Goal: Information Seeking & Learning: Learn about a topic

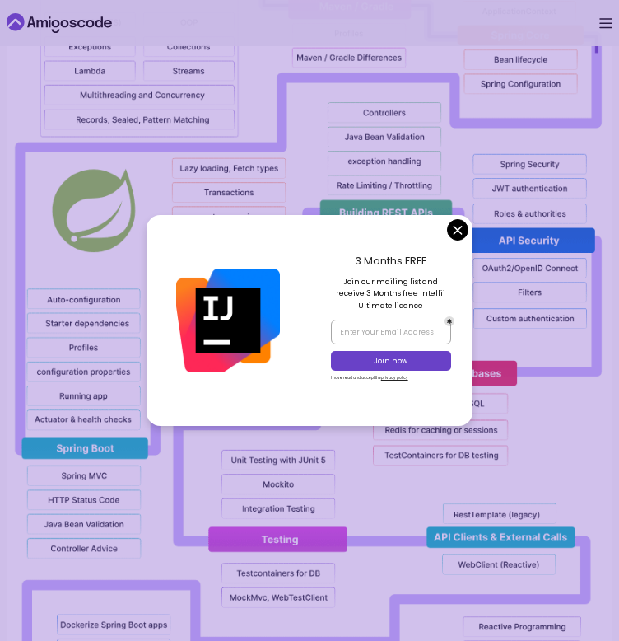
scroll to position [1561, 0]
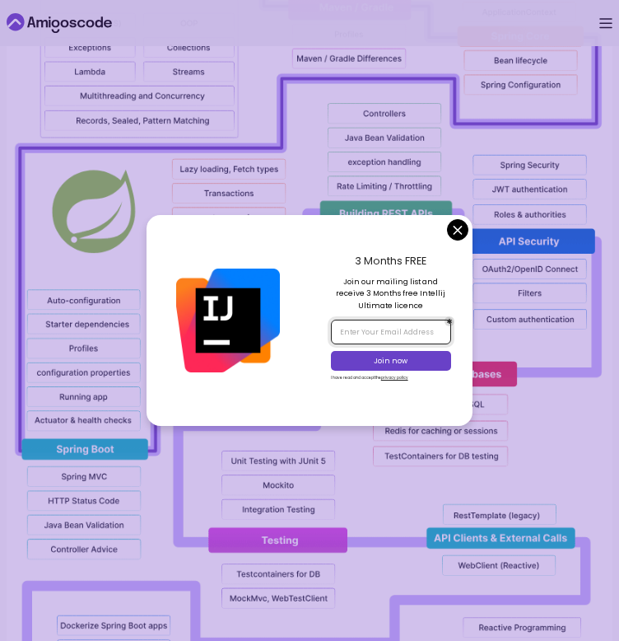
click at [413, 331] on input "email" at bounding box center [391, 332] width 120 height 24
type input "[PERSON_NAME].r"
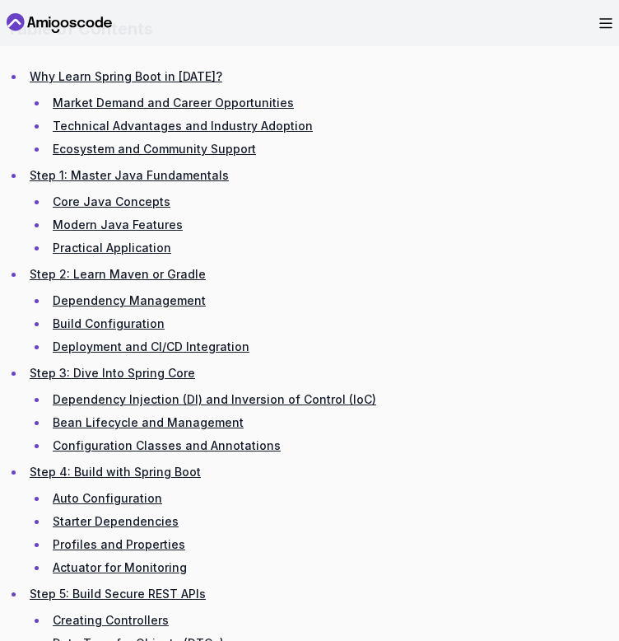
scroll to position [2416, 0]
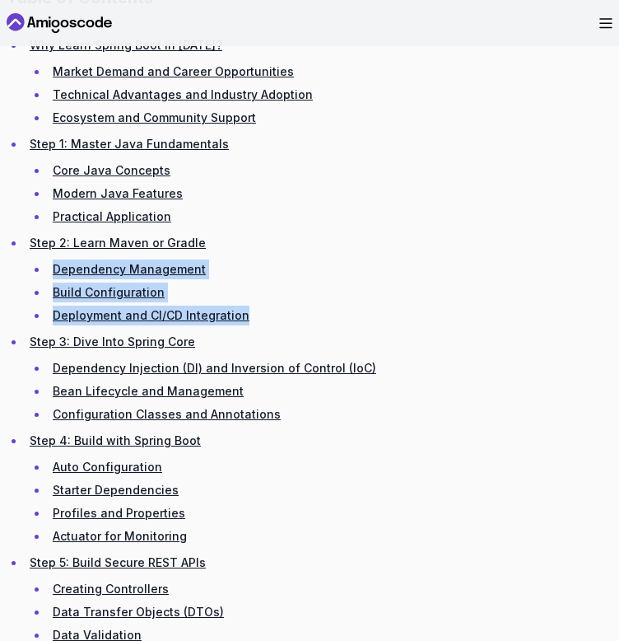
drag, startPoint x: 248, startPoint y: 311, endPoint x: 1, endPoint y: 274, distance: 249.8
copy ul "Dependency Management Build Configuration Deployment and CI/CD Integration"
click at [182, 263] on link "Dependency Management" at bounding box center [129, 269] width 153 height 14
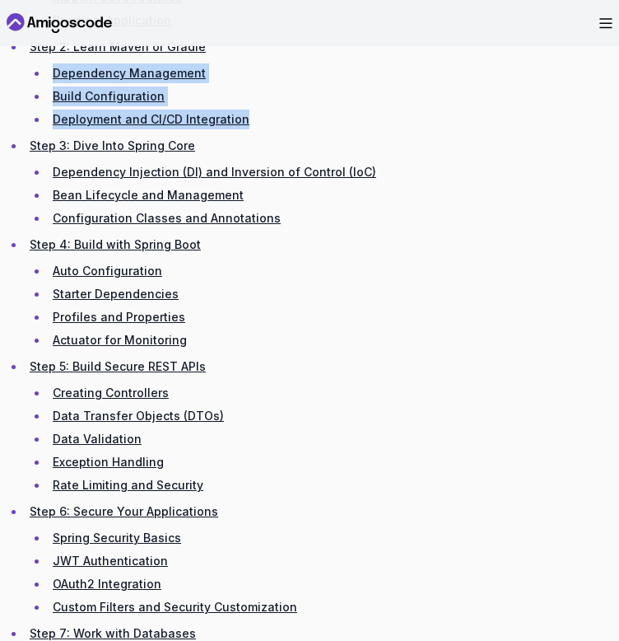
scroll to position [2565, 0]
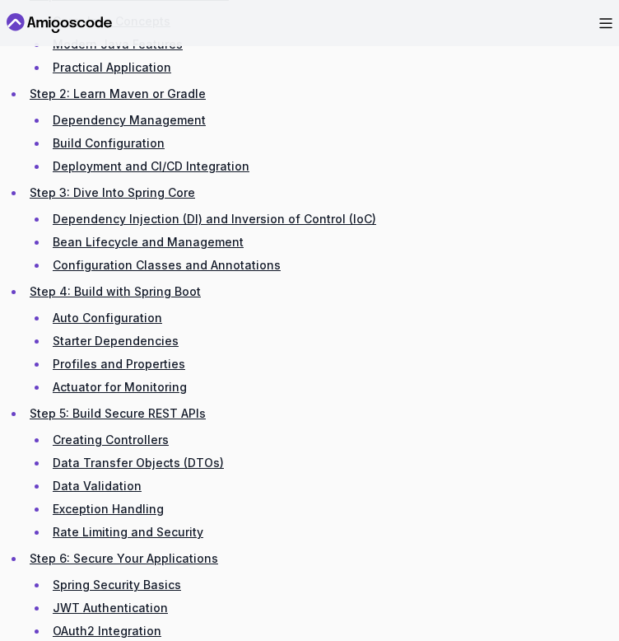
click at [451, 305] on li "Step 4: Build with Spring Boot Auto Configuration Starter Dependencies Profiles…" at bounding box center [319, 339] width 588 height 115
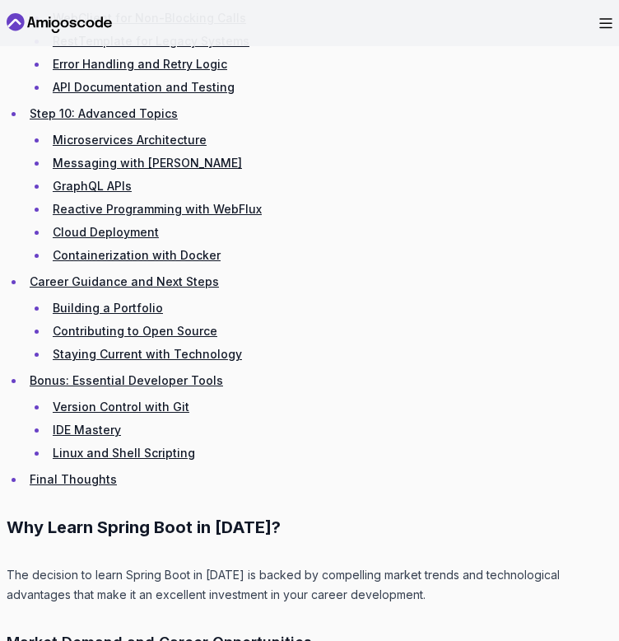
scroll to position [3664, 0]
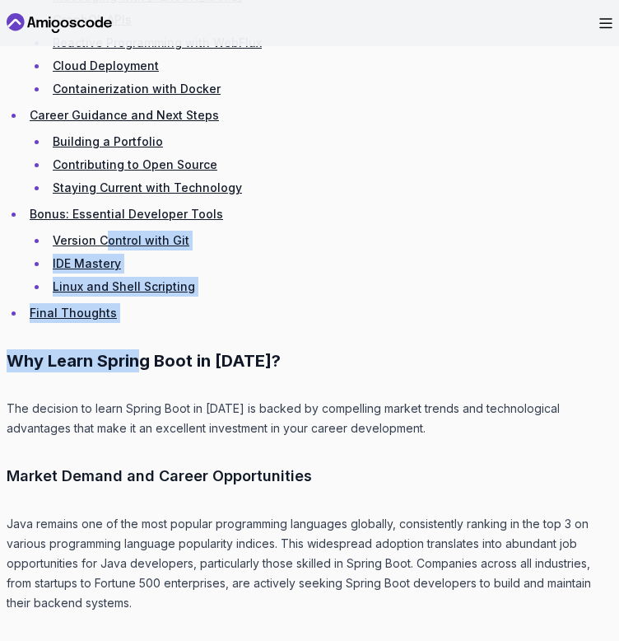
drag, startPoint x: 138, startPoint y: 322, endPoint x: 105, endPoint y: 241, distance: 87.5
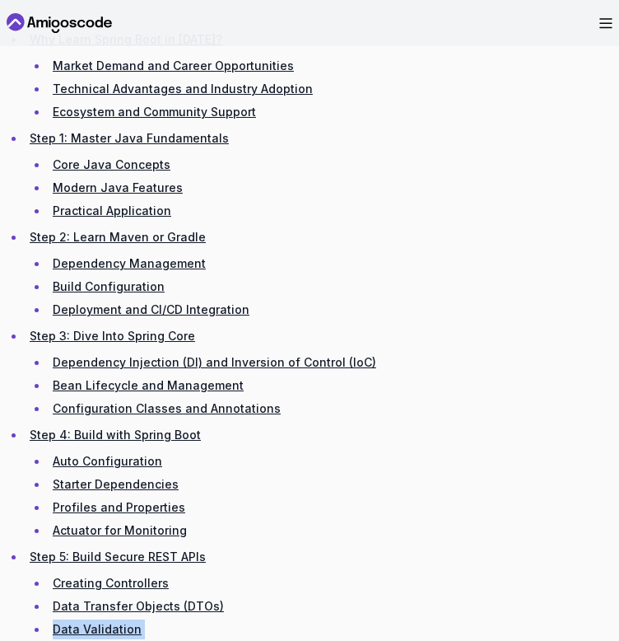
scroll to position [2443, 0]
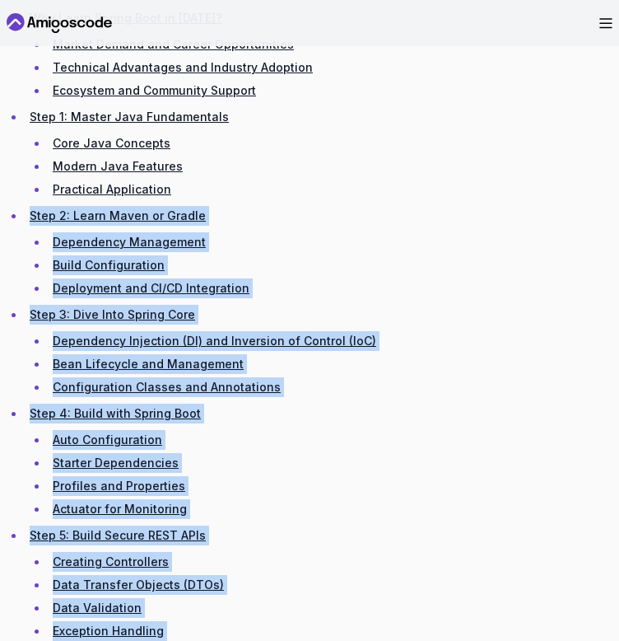
drag, startPoint x: 128, startPoint y: 317, endPoint x: -1, endPoint y: 221, distance: 161.3
copy ul "Step 2: Learn Maven or Gradle Dependency Management Build Configuration Deploym…"
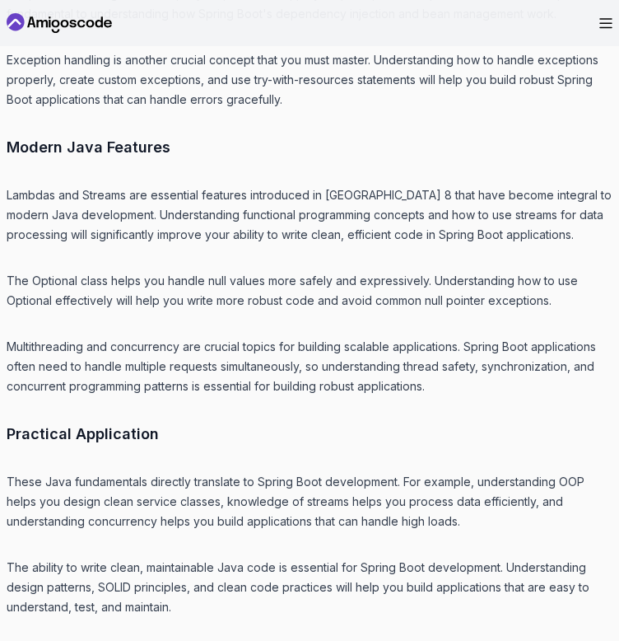
scroll to position [5408, 0]
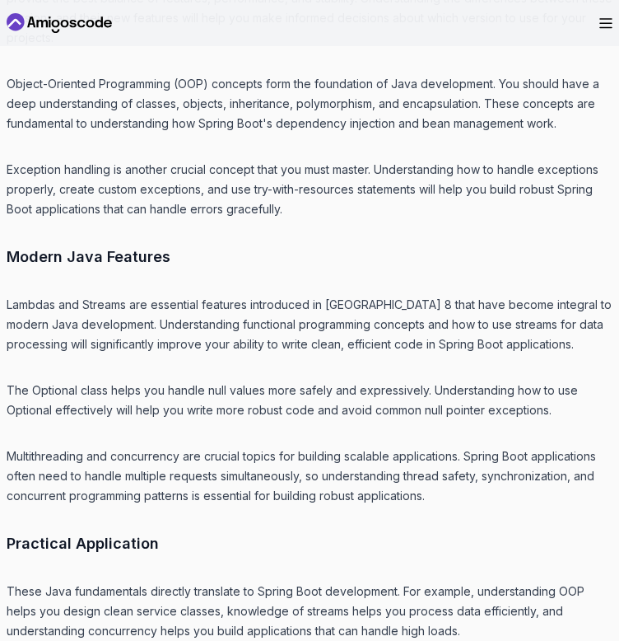
click at [593, 327] on p "Lambdas and Streams are essential features introduced in [GEOGRAPHIC_DATA] 8 th…" at bounding box center [310, 324] width 606 height 59
